Goal: Find contact information: Find contact information

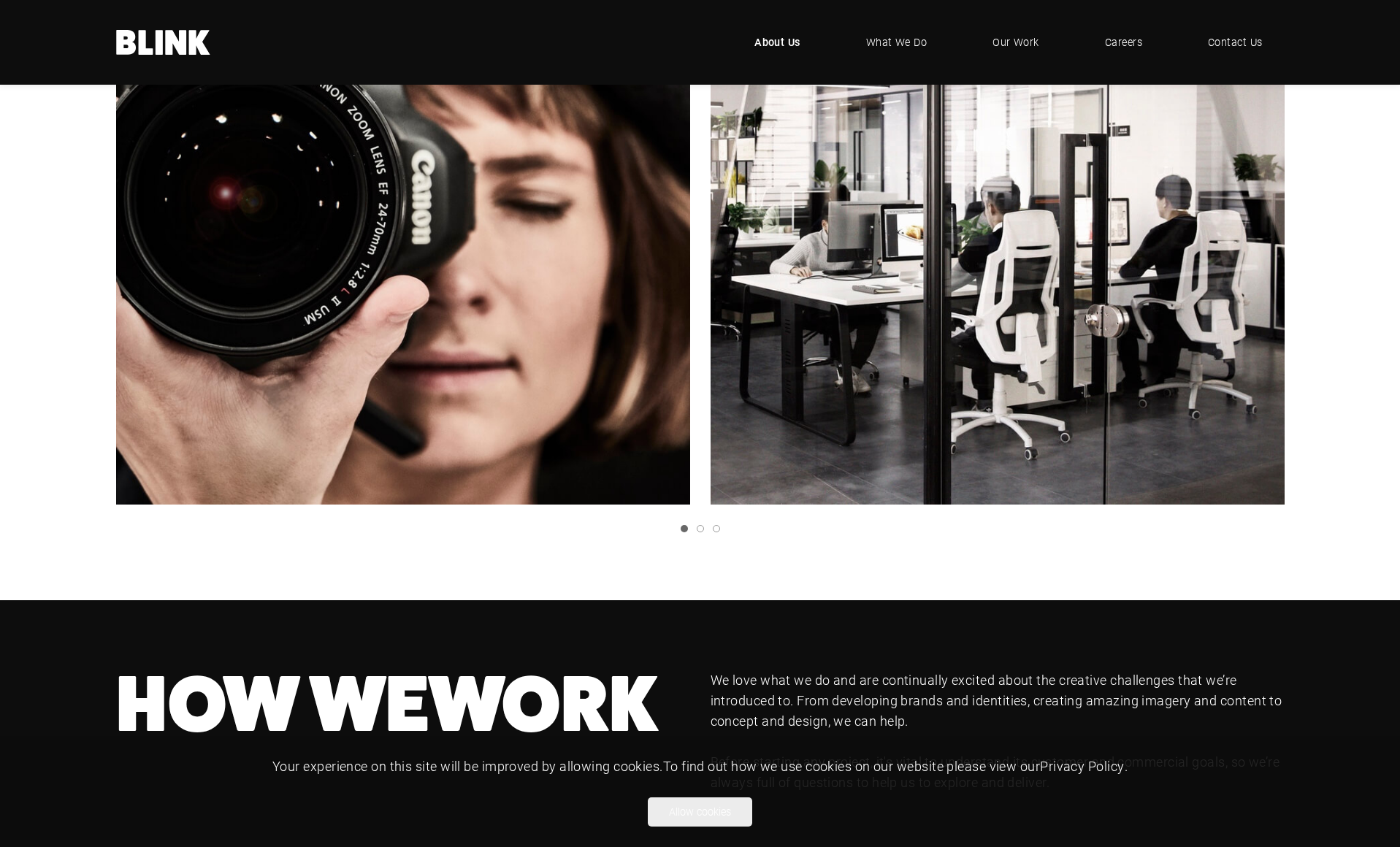
scroll to position [514, 0]
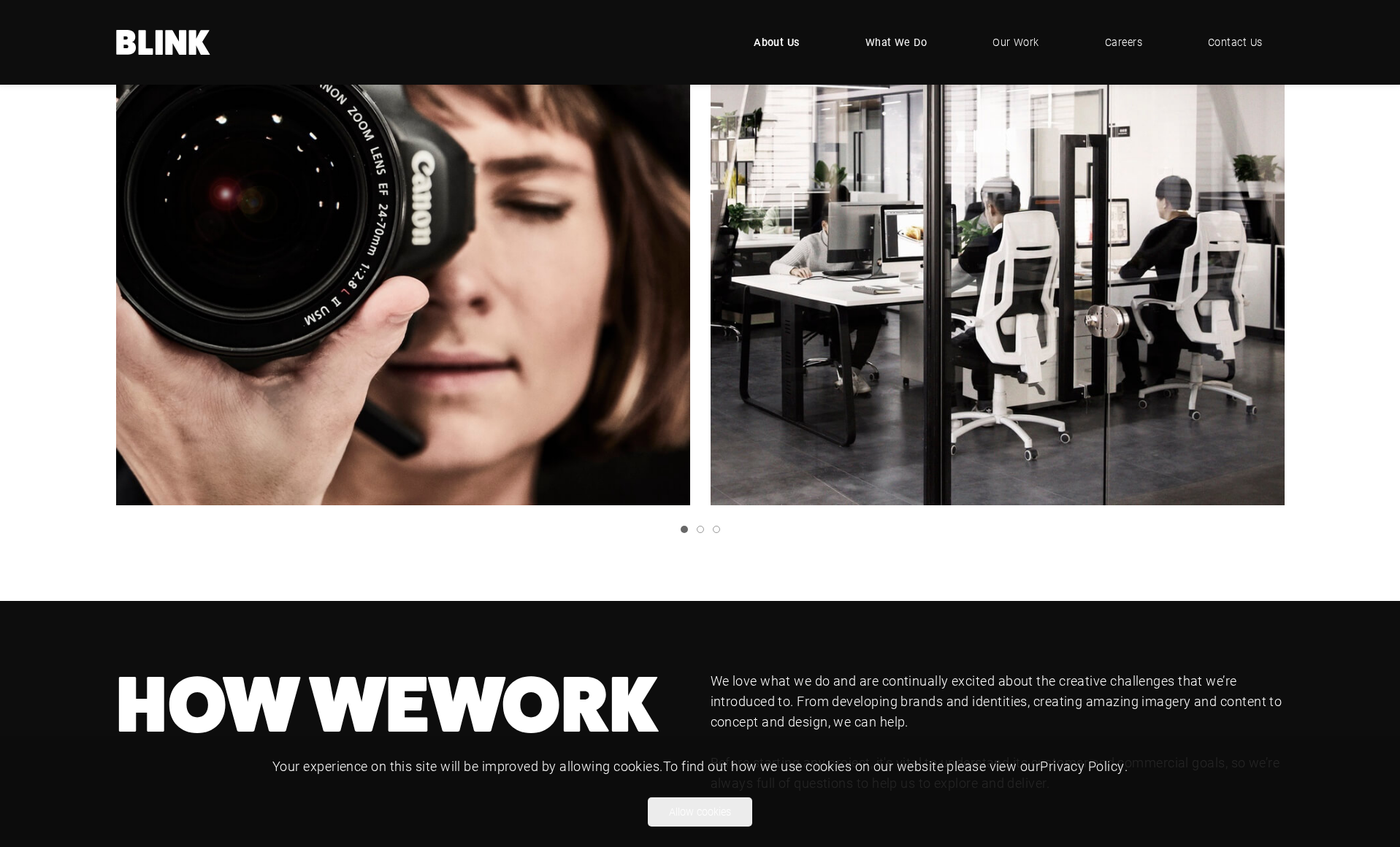
click at [899, 42] on span "What We Do" at bounding box center [896, 42] width 62 height 16
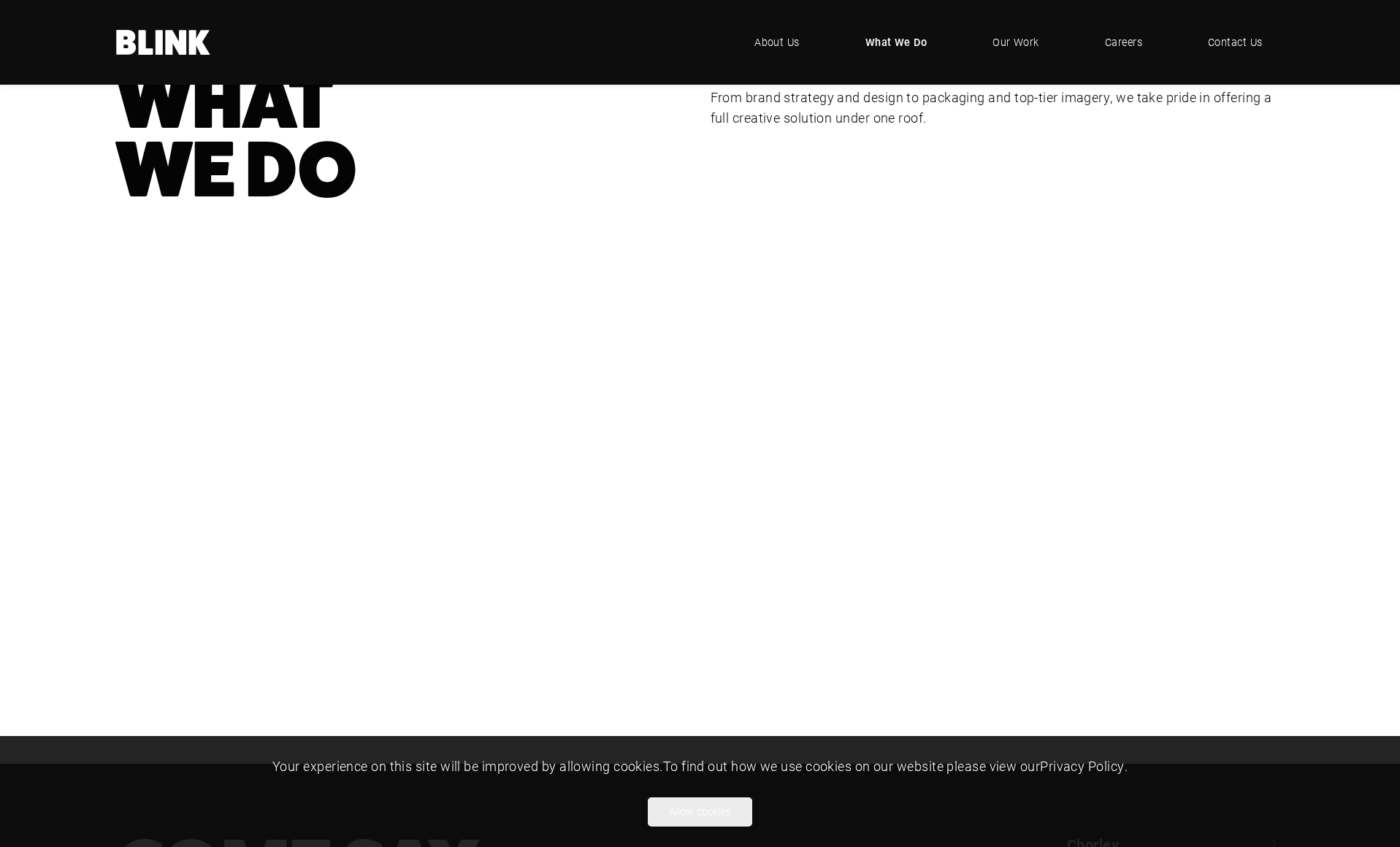
scroll to position [292, 0]
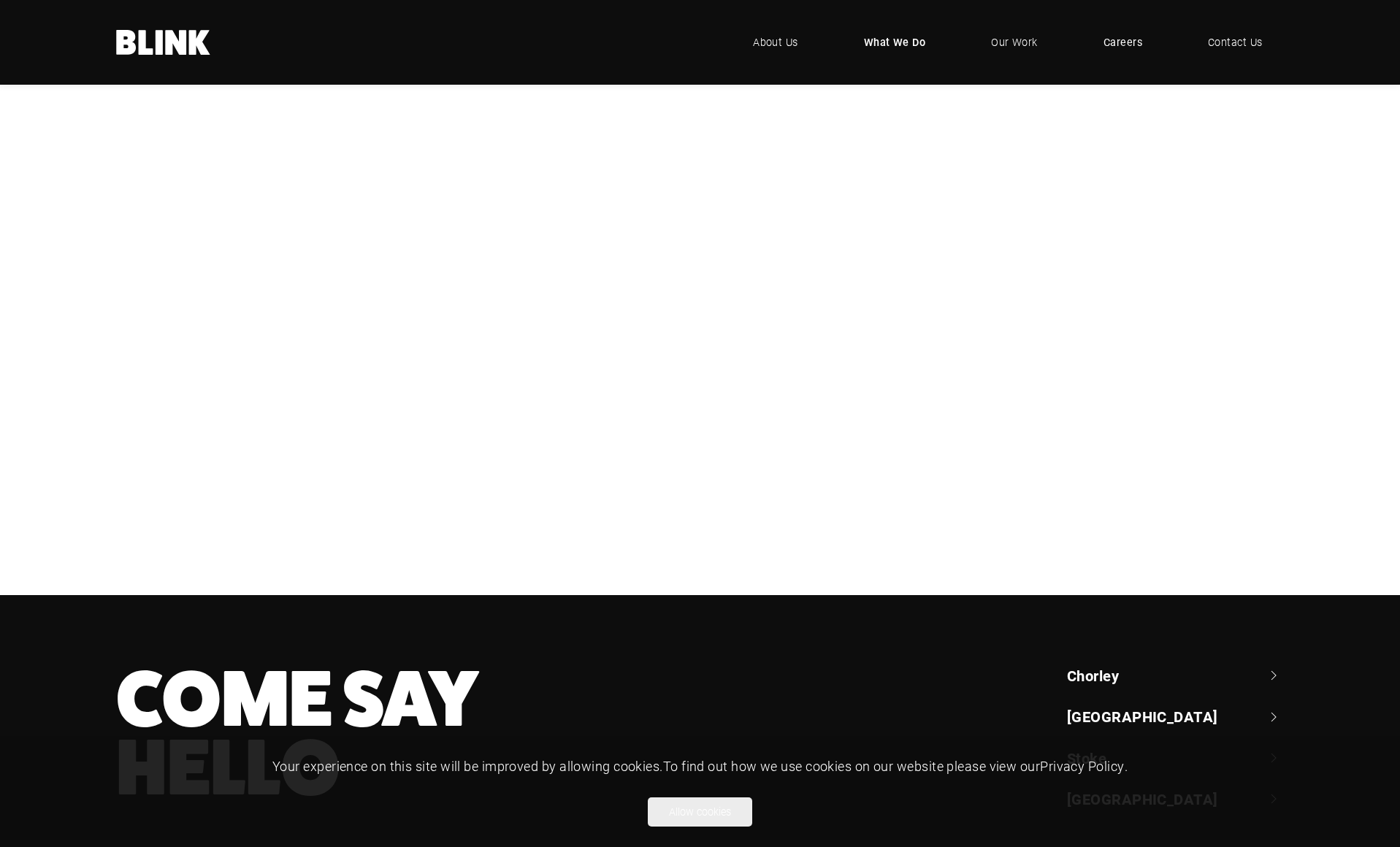
click at [1127, 48] on span "Careers" at bounding box center [1123, 42] width 39 height 16
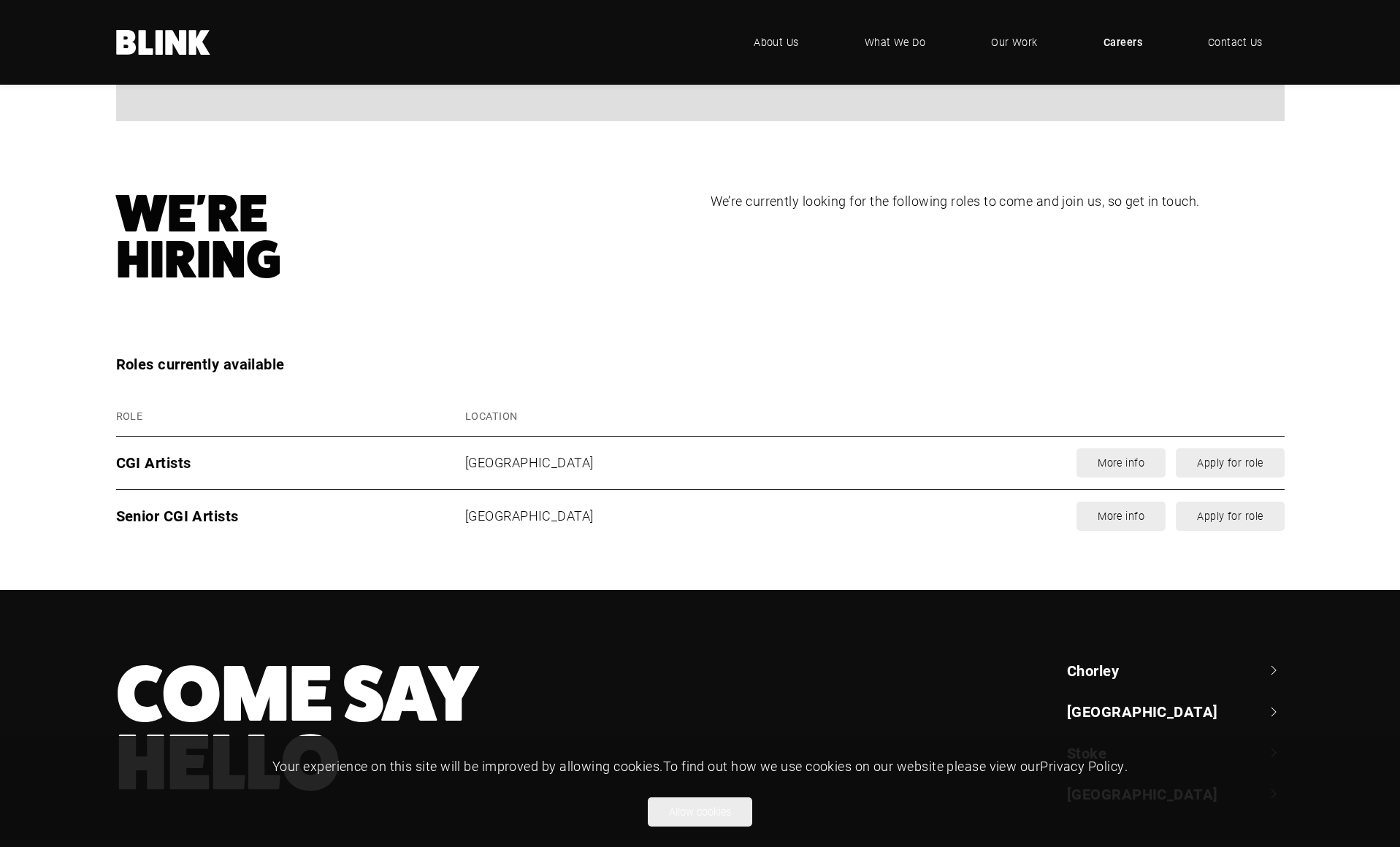
scroll to position [1679, 0]
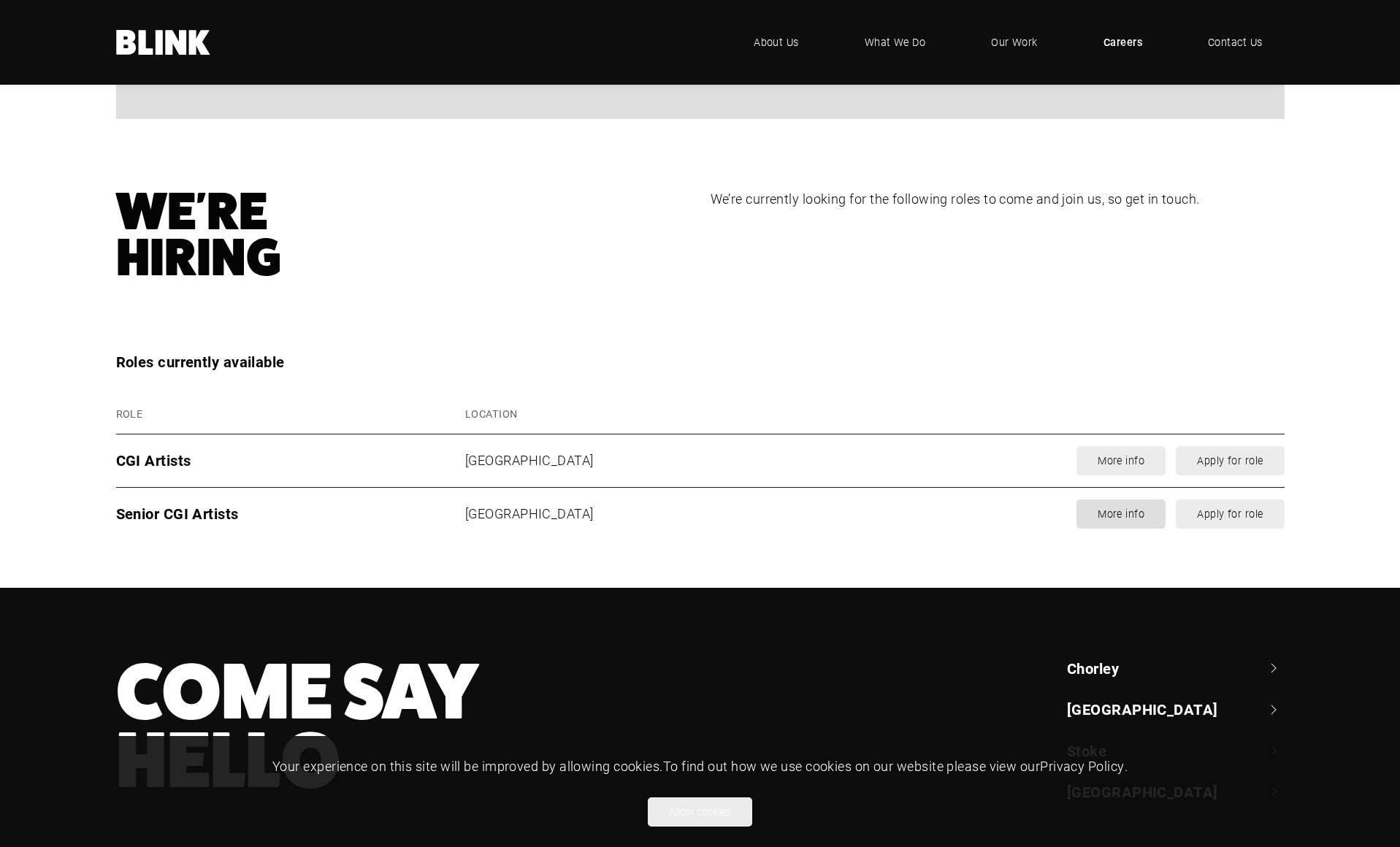
click at [1137, 523] on link "More info" at bounding box center [1121, 514] width 89 height 29
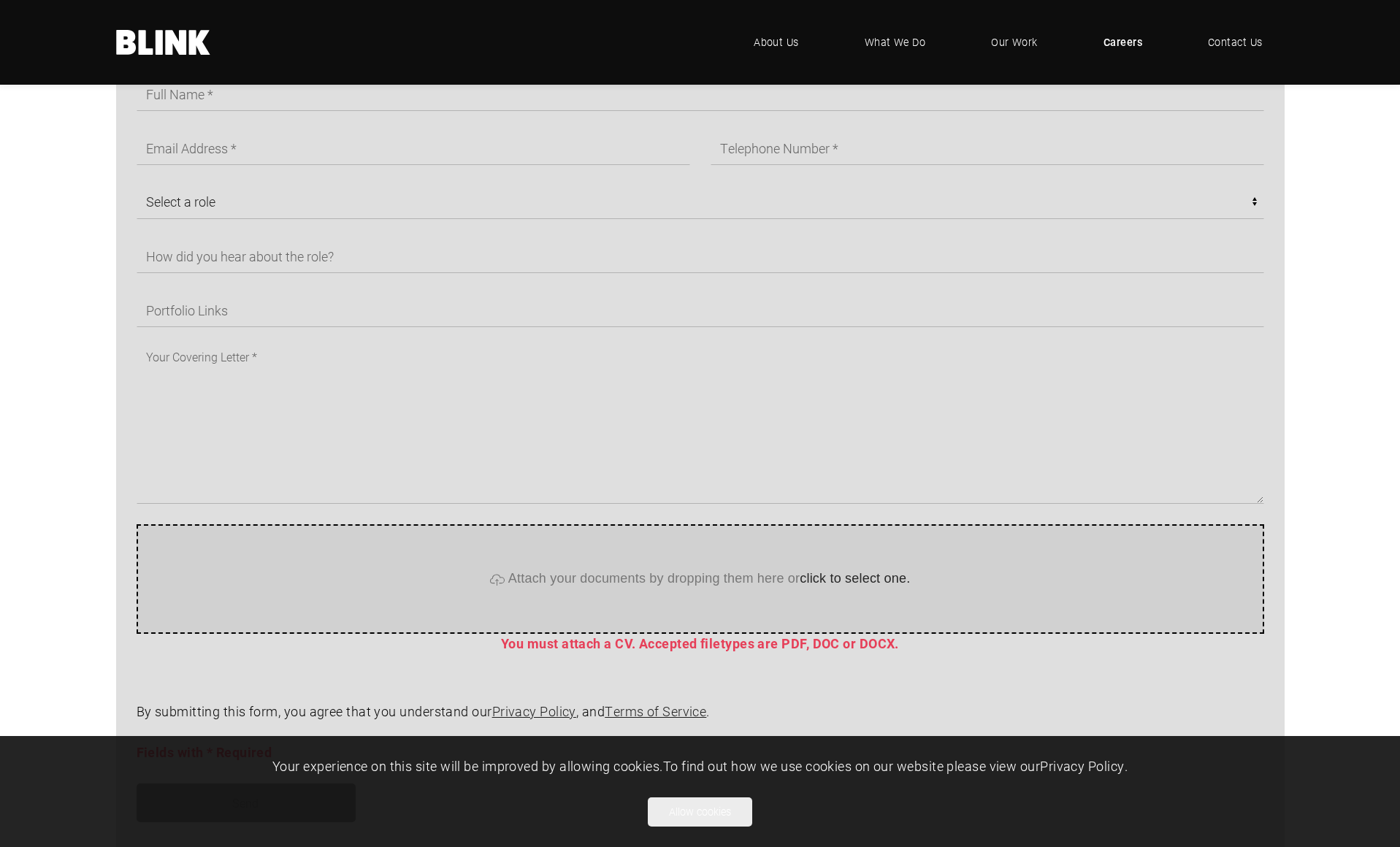
scroll to position [876, 0]
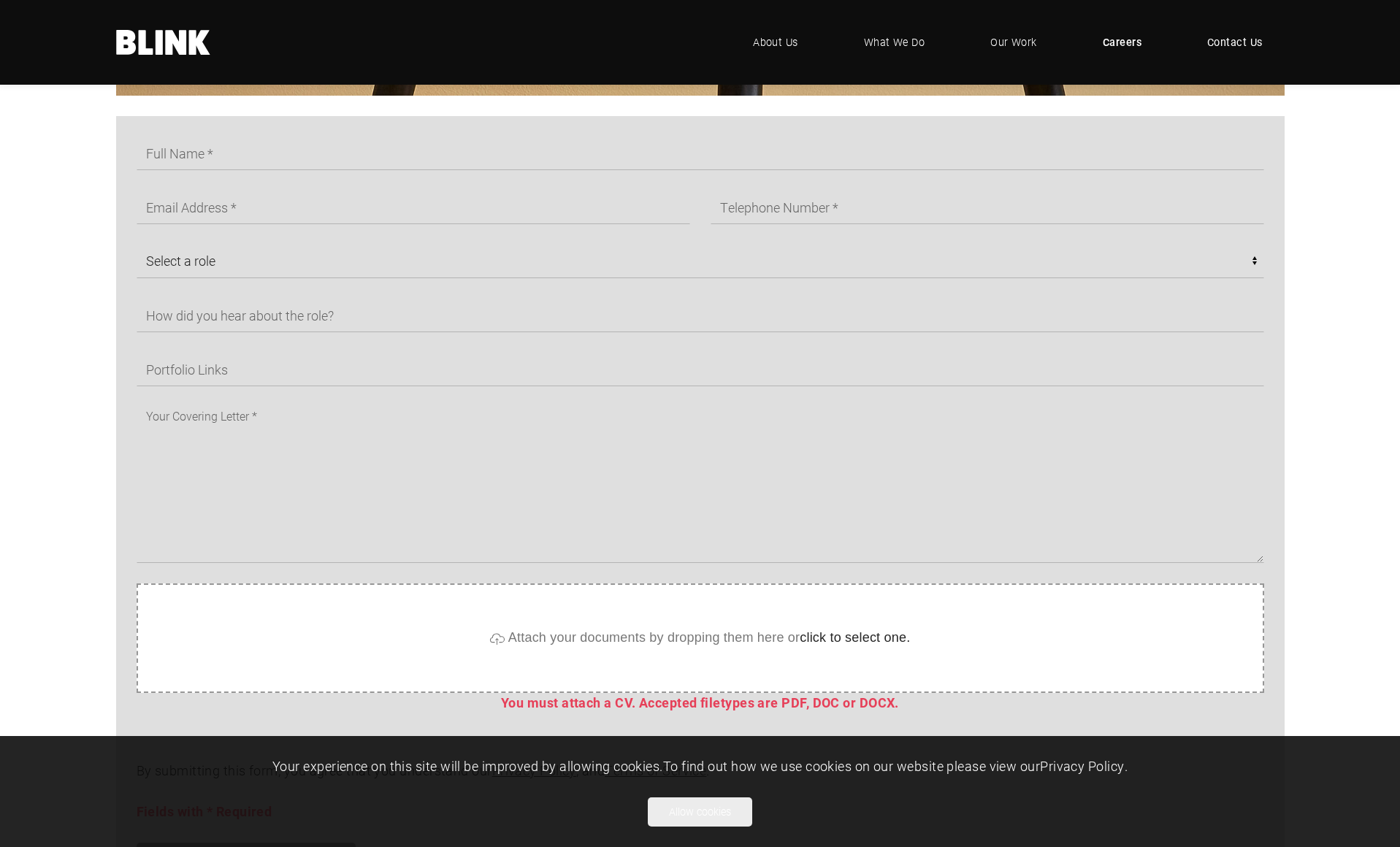
click at [1254, 41] on span "Contact Us" at bounding box center [1235, 42] width 56 height 16
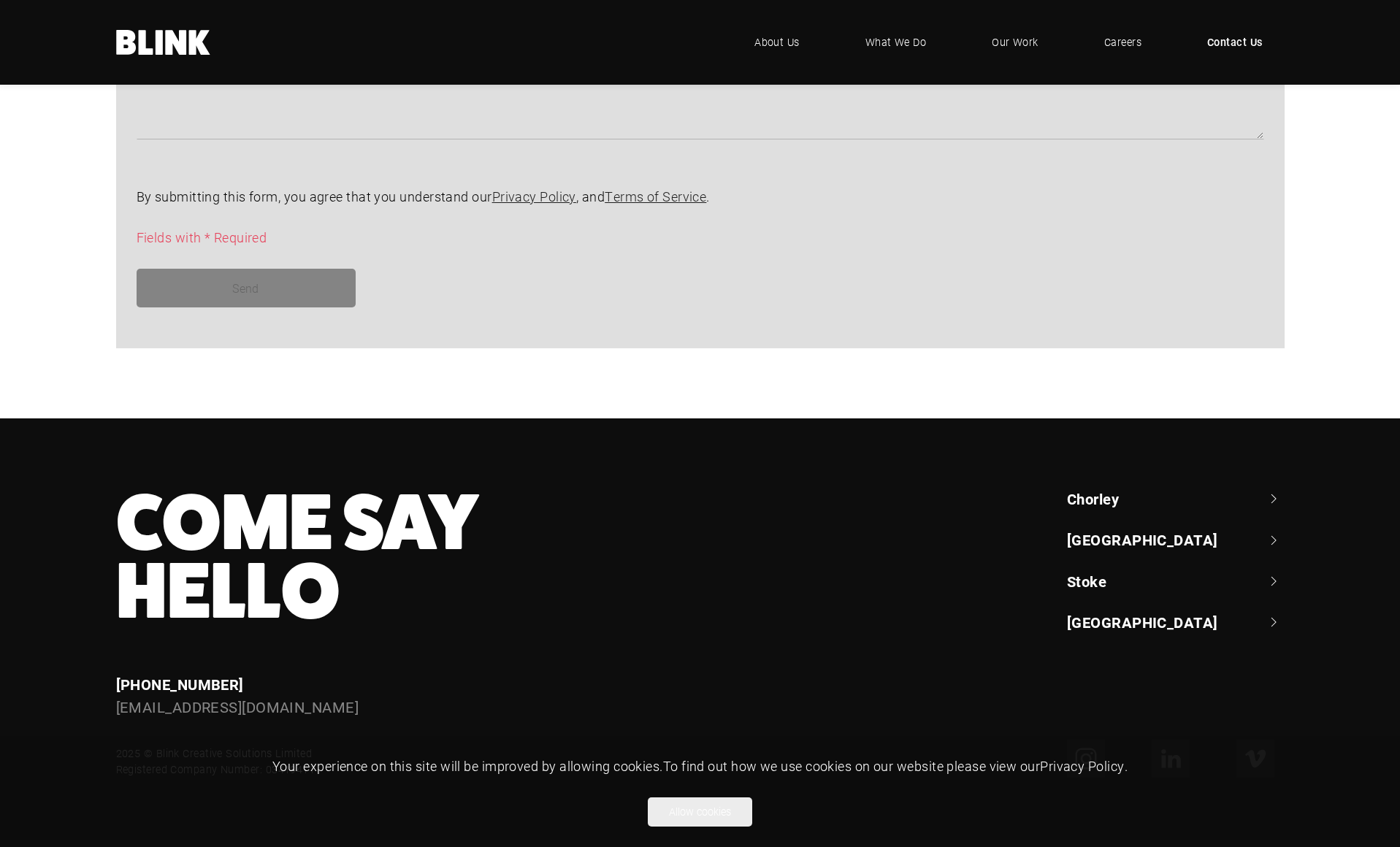
scroll to position [1174, 0]
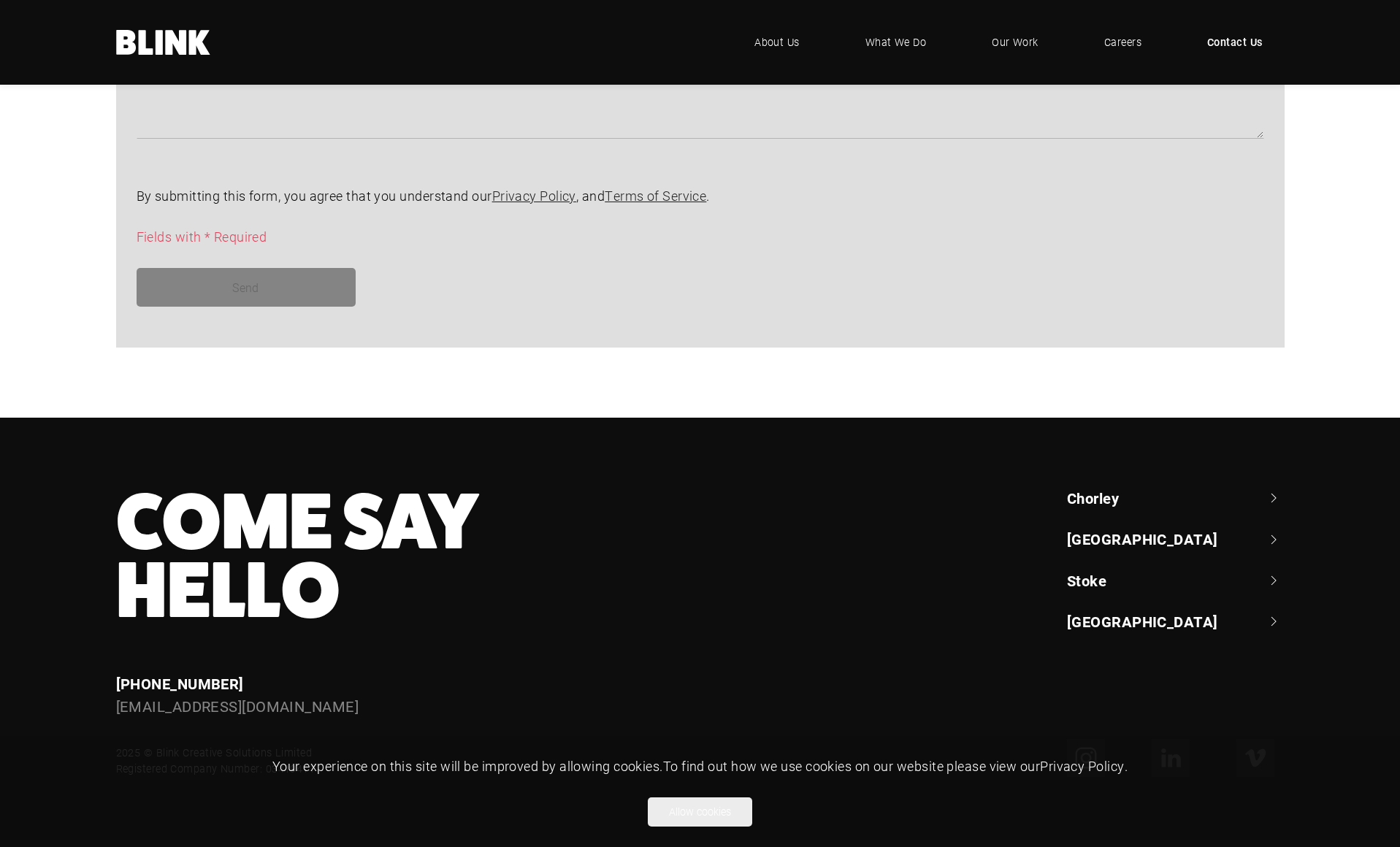
click at [1125, 535] on link "[GEOGRAPHIC_DATA]" at bounding box center [1175, 539] width 217 height 20
drag, startPoint x: 1132, startPoint y: 685, endPoint x: 1066, endPoint y: 603, distance: 105.3
click at [1066, 603] on div "Chorley +44 (0) 1257 264 494 Classic House, Xton Business Park, Euxton Lane, Ch…" at bounding box center [1165, 641] width 238 height 307
copy div "Unit 6 Circle South, Trafford Park, Stretford, Manchester, M17 1NF"
click at [901, 555] on div "Come Say Hello Enquiries +44 (0) 1782 525 530 enquiries@helloblink.co.uk Chorle…" at bounding box center [690, 641] width 1189 height 307
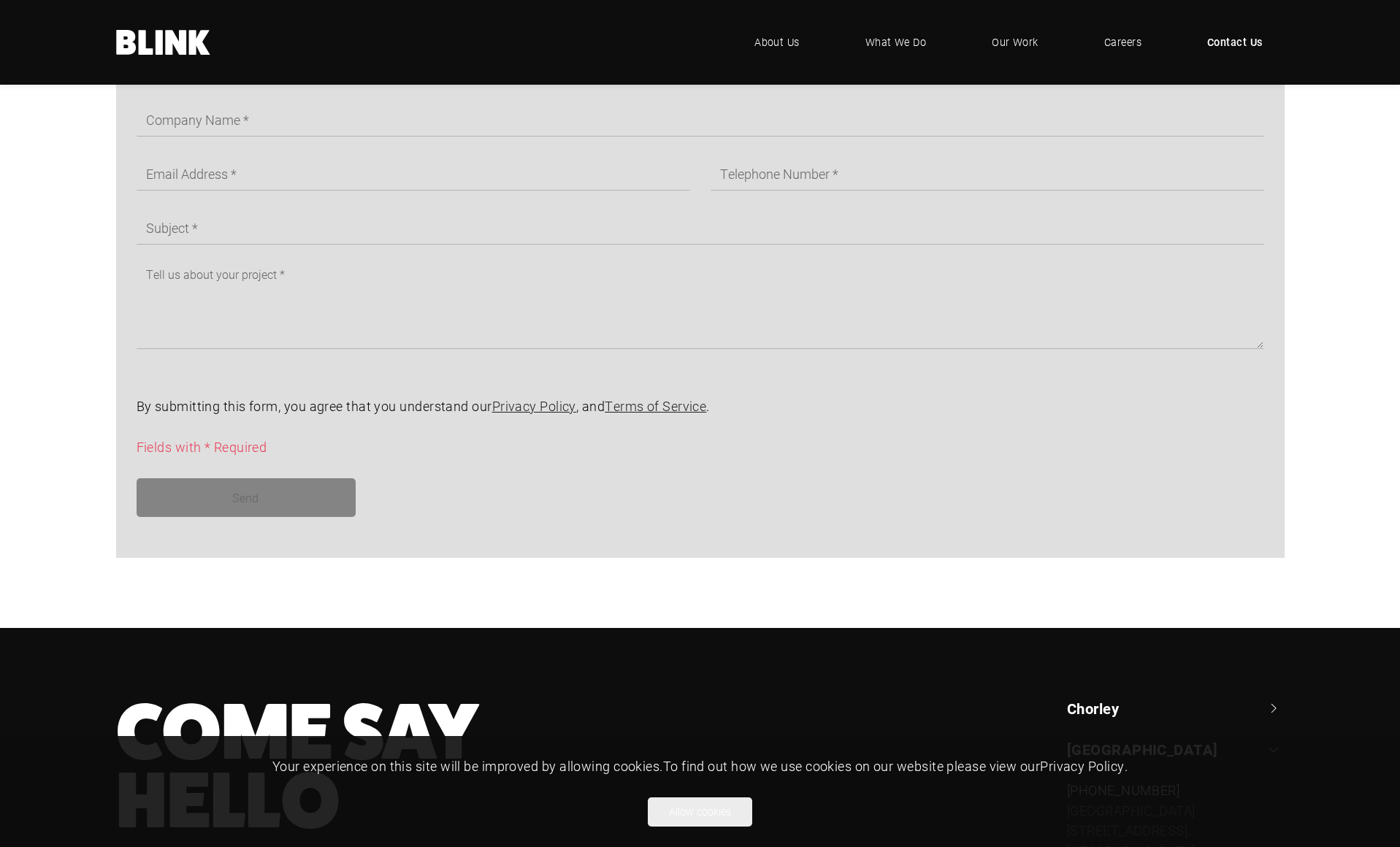
scroll to position [938, 0]
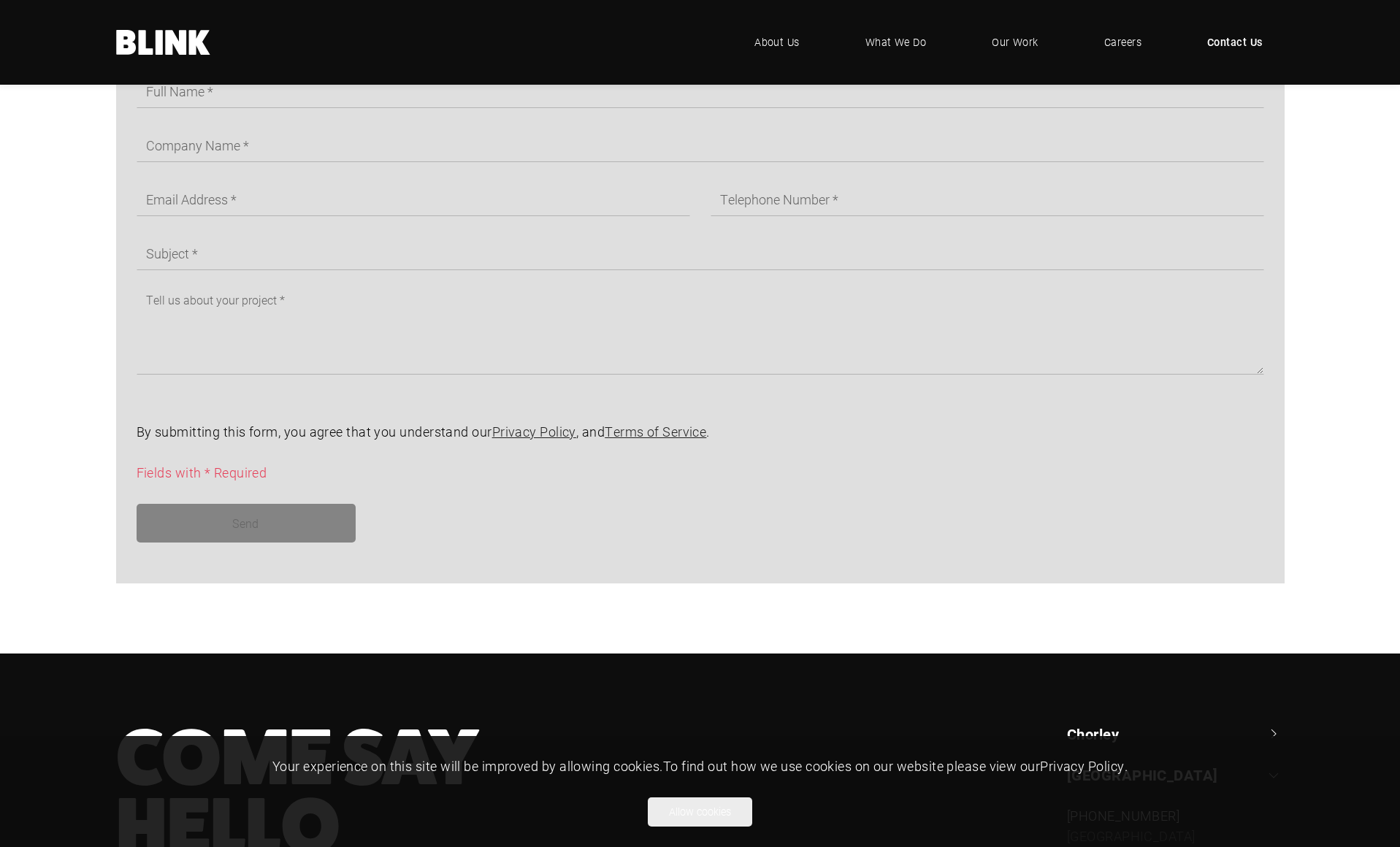
drag, startPoint x: 916, startPoint y: 36, endPoint x: 921, endPoint y: 109, distance: 73.2
click at [916, 37] on span "What We Do" at bounding box center [896, 42] width 61 height 16
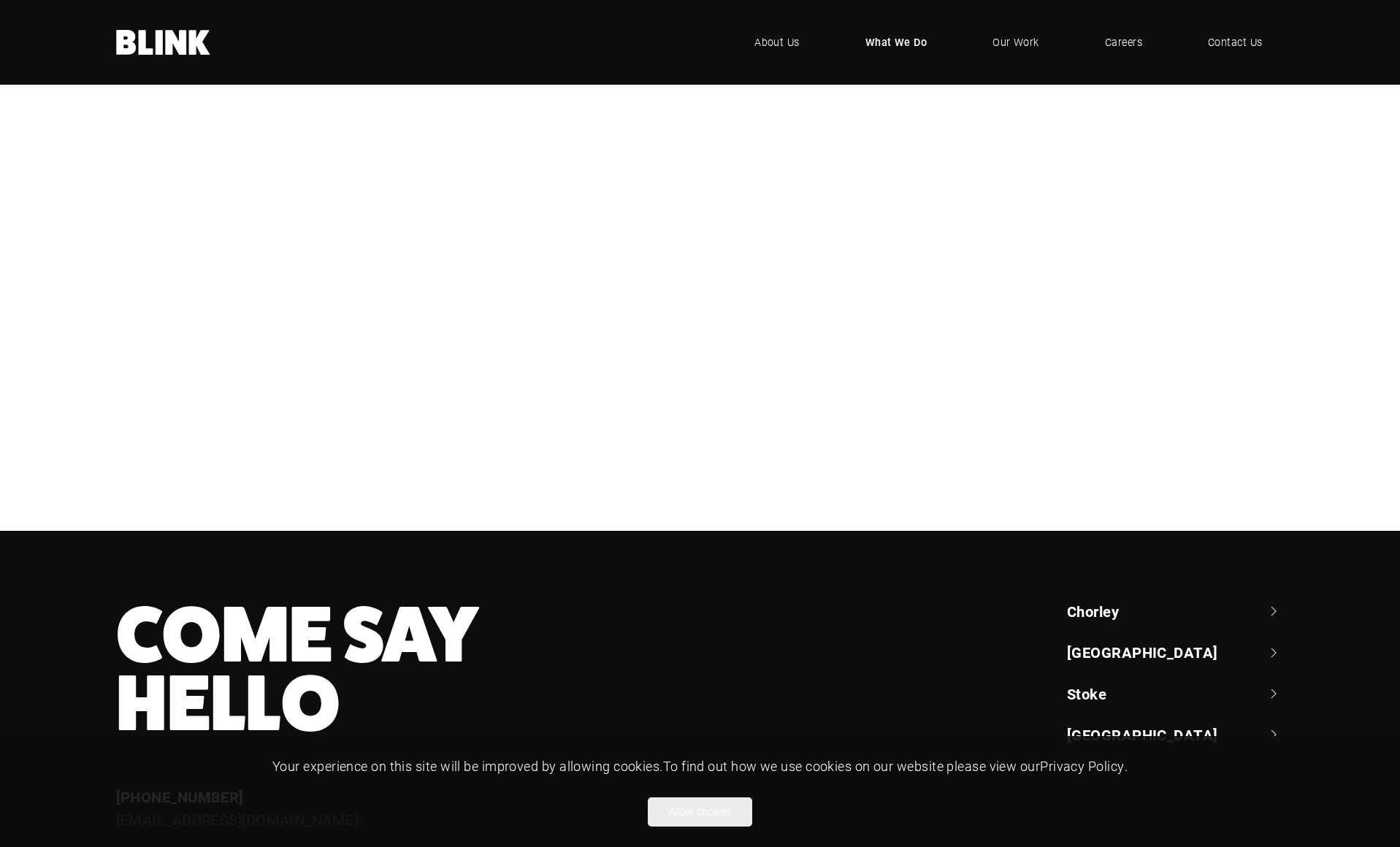
scroll to position [365, 0]
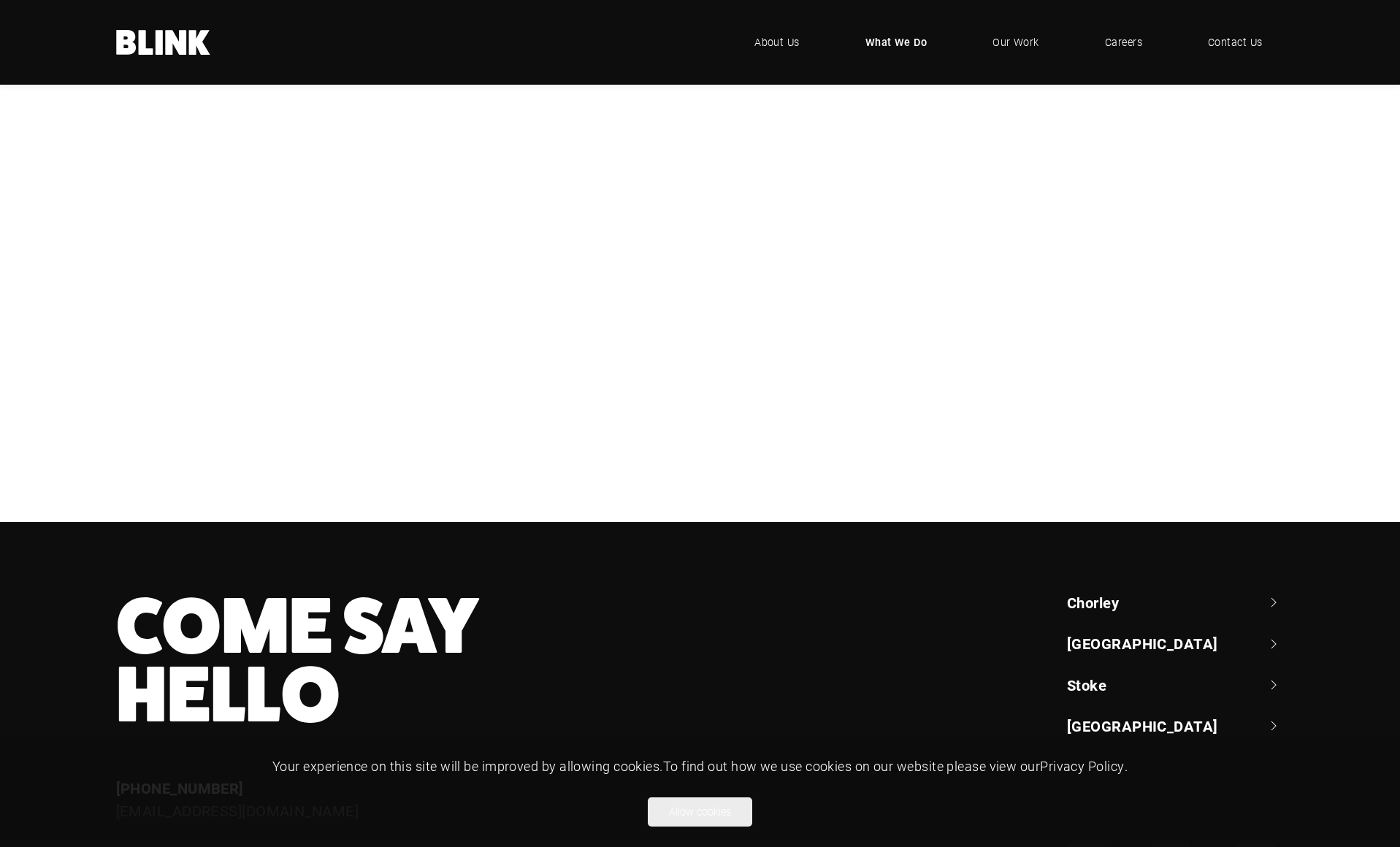
click at [0, 0] on div "CGI" at bounding box center [0, 0] width 0 height 0
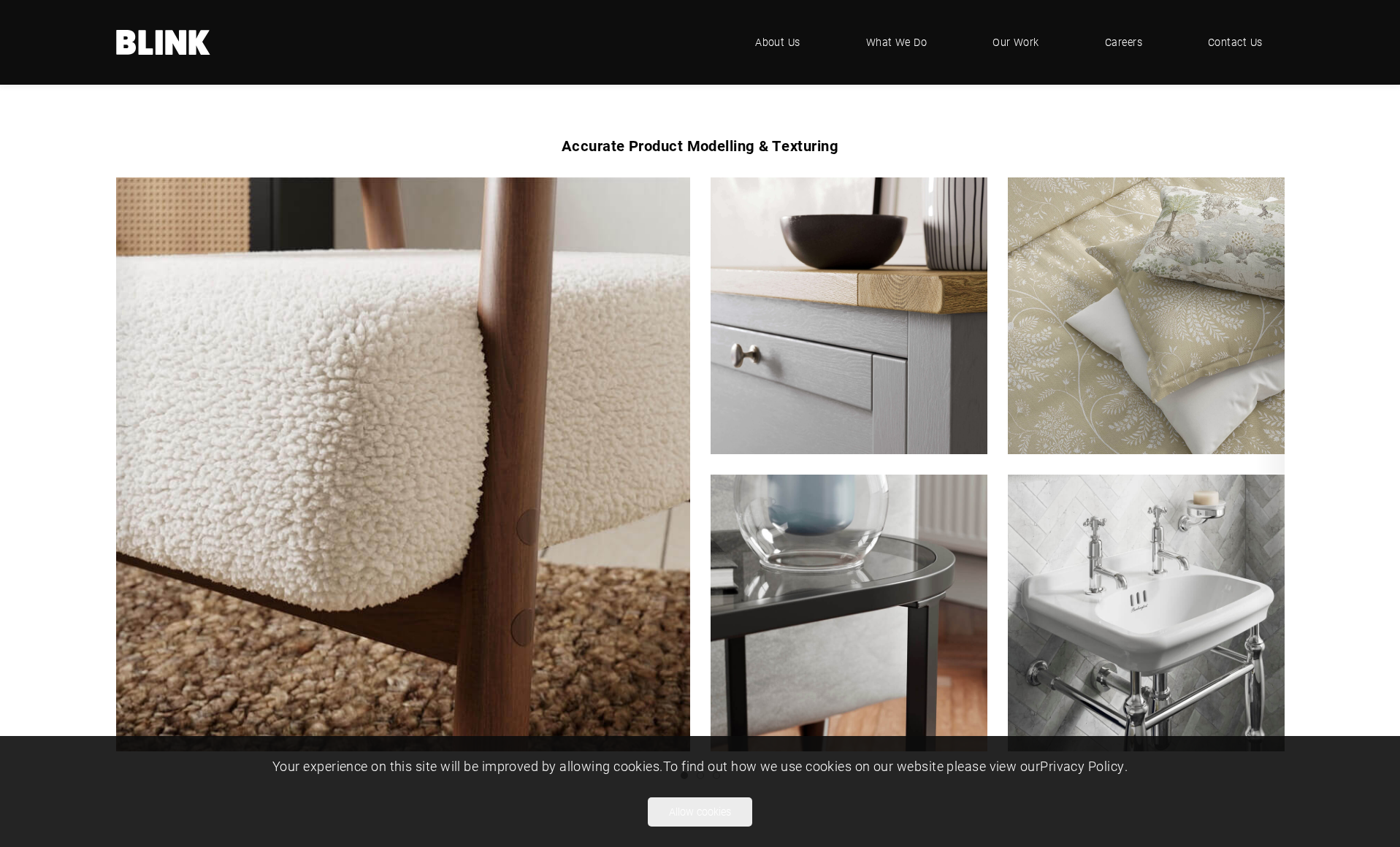
scroll to position [1463, 0]
